Goal: Find specific page/section: Find specific page/section

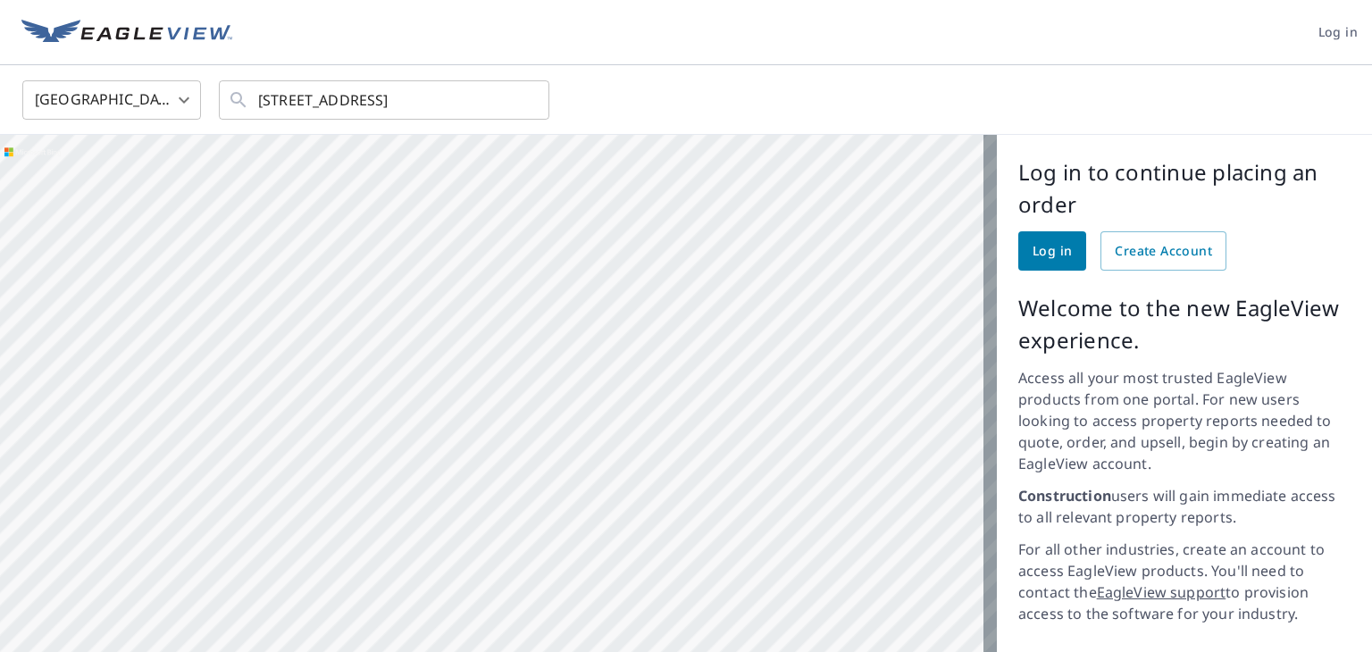
drag, startPoint x: 720, startPoint y: 457, endPoint x: 682, endPoint y: 355, distance: 109.7
click at [683, 361] on div "[STREET_ADDRESS]" at bounding box center [498, 481] width 997 height 692
drag, startPoint x: 747, startPoint y: 330, endPoint x: 691, endPoint y: 312, distance: 59.0
click at [691, 312] on div "[STREET_ADDRESS]" at bounding box center [498, 481] width 997 height 692
drag, startPoint x: 723, startPoint y: 227, endPoint x: 797, endPoint y: 226, distance: 74.2
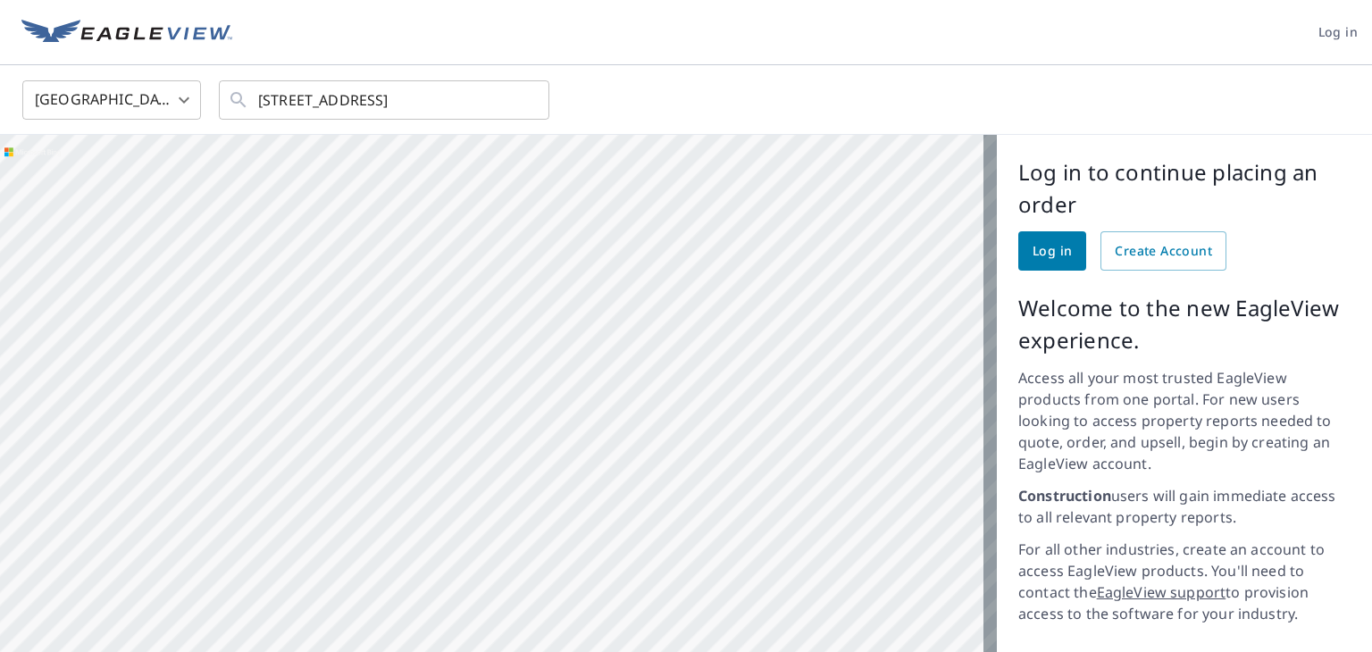
click at [797, 226] on div "[STREET_ADDRESS]" at bounding box center [498, 481] width 997 height 692
click at [799, 228] on div "[STREET_ADDRESS]" at bounding box center [498, 481] width 997 height 692
click at [800, 230] on div "[STREET_ADDRESS]" at bounding box center [498, 481] width 997 height 692
click at [803, 230] on div "[STREET_ADDRESS]" at bounding box center [498, 481] width 997 height 692
click at [819, 222] on div "[STREET_ADDRESS]" at bounding box center [498, 481] width 997 height 692
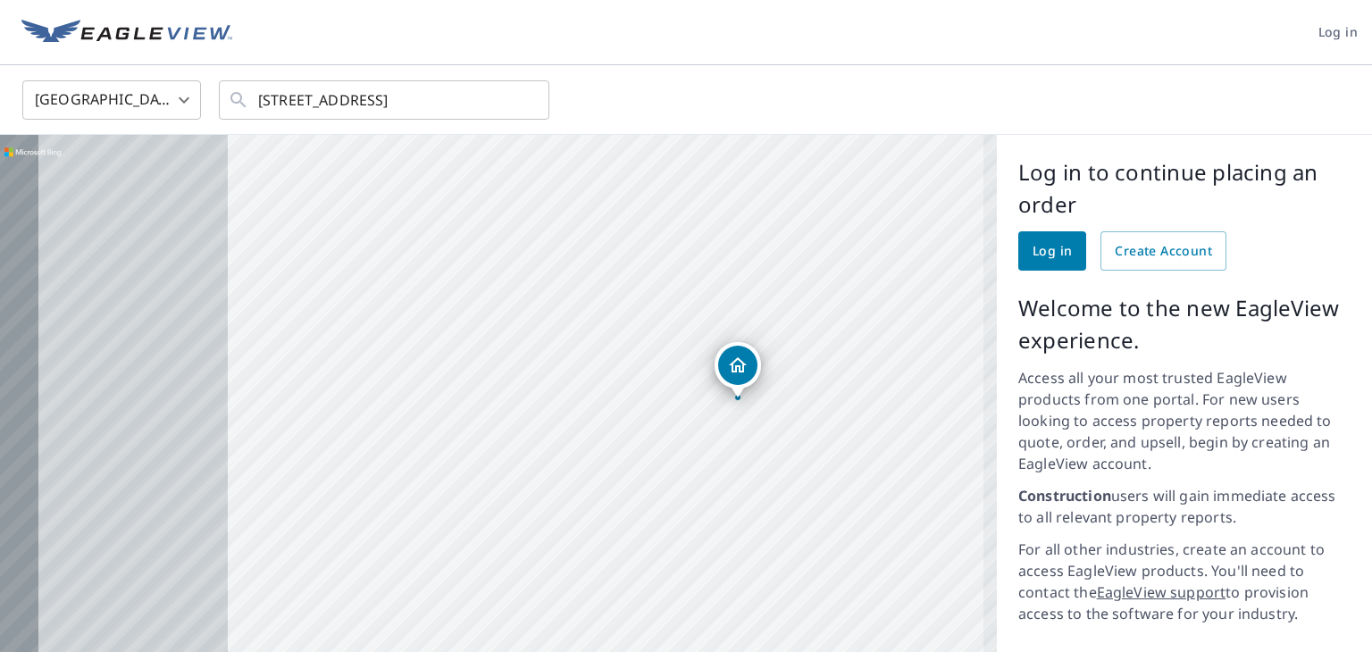
drag, startPoint x: 654, startPoint y: 306, endPoint x: 902, endPoint y: 233, distance: 258.9
click at [901, 233] on div "[STREET_ADDRESS]" at bounding box center [498, 481] width 997 height 692
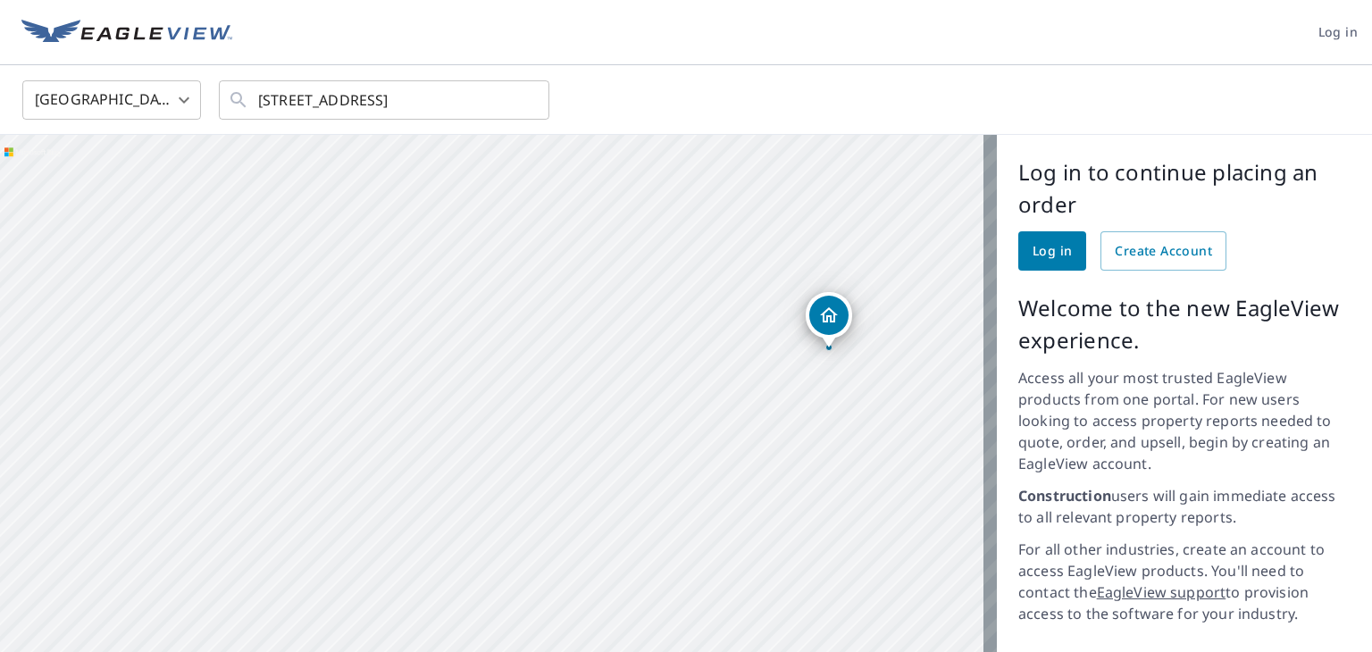
drag, startPoint x: 672, startPoint y: 331, endPoint x: 581, endPoint y: 282, distance: 103.5
click at [594, 282] on div "[STREET_ADDRESS]" at bounding box center [498, 481] width 997 height 692
drag, startPoint x: 766, startPoint y: 285, endPoint x: 757, endPoint y: 289, distance: 10.0
click at [646, 289] on div "[STREET_ADDRESS]" at bounding box center [498, 481] width 997 height 692
drag, startPoint x: 815, startPoint y: 297, endPoint x: 650, endPoint y: 275, distance: 165.9
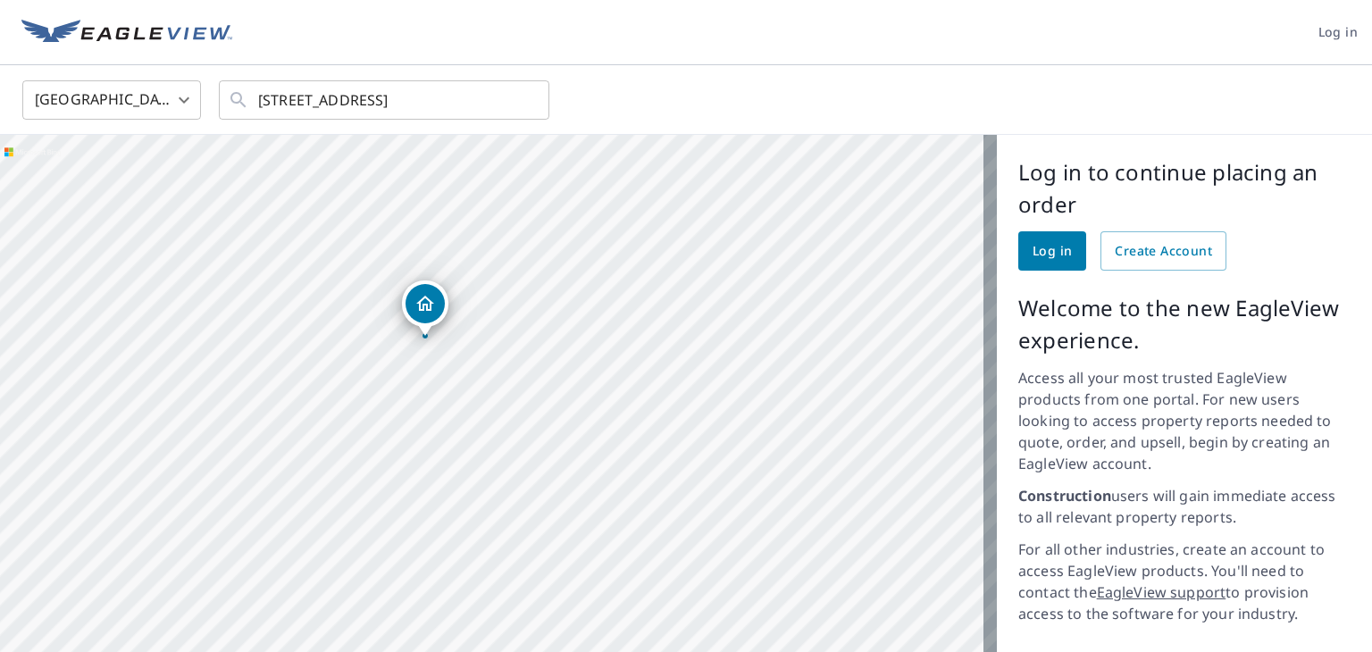
click at [651, 275] on div "[STREET_ADDRESS]" at bounding box center [498, 481] width 997 height 692
drag, startPoint x: 786, startPoint y: 395, endPoint x: 668, endPoint y: 362, distance: 122.5
click at [668, 362] on div "[STREET_ADDRESS]" at bounding box center [498, 481] width 997 height 692
drag, startPoint x: 840, startPoint y: 326, endPoint x: 741, endPoint y: 347, distance: 101.3
click at [718, 363] on div "[STREET_ADDRESS]" at bounding box center [498, 481] width 997 height 692
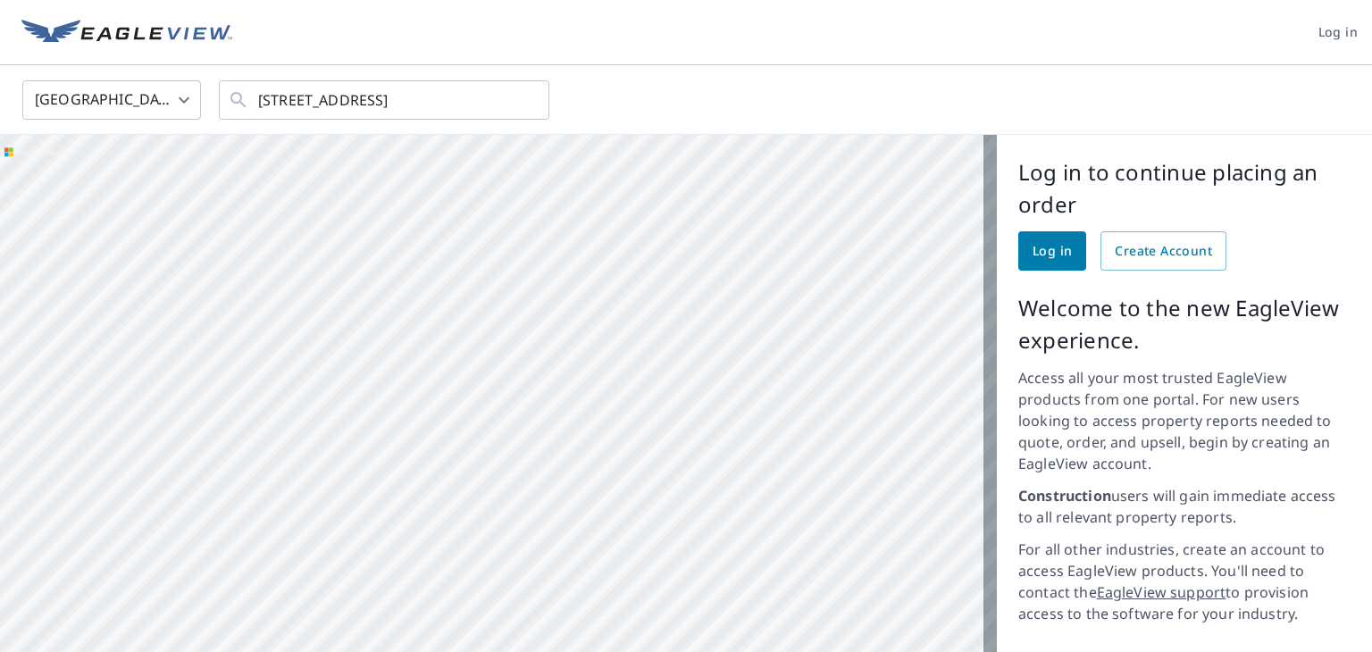
drag, startPoint x: 817, startPoint y: 237, endPoint x: 808, endPoint y: 263, distance: 27.7
click at [808, 263] on div "[STREET_ADDRESS]" at bounding box center [498, 481] width 997 height 692
drag, startPoint x: 565, startPoint y: 196, endPoint x: 721, endPoint y: 12, distance: 241.5
click at [575, 213] on div "[STREET_ADDRESS]" at bounding box center [498, 481] width 997 height 692
